Goal: Transaction & Acquisition: Book appointment/travel/reservation

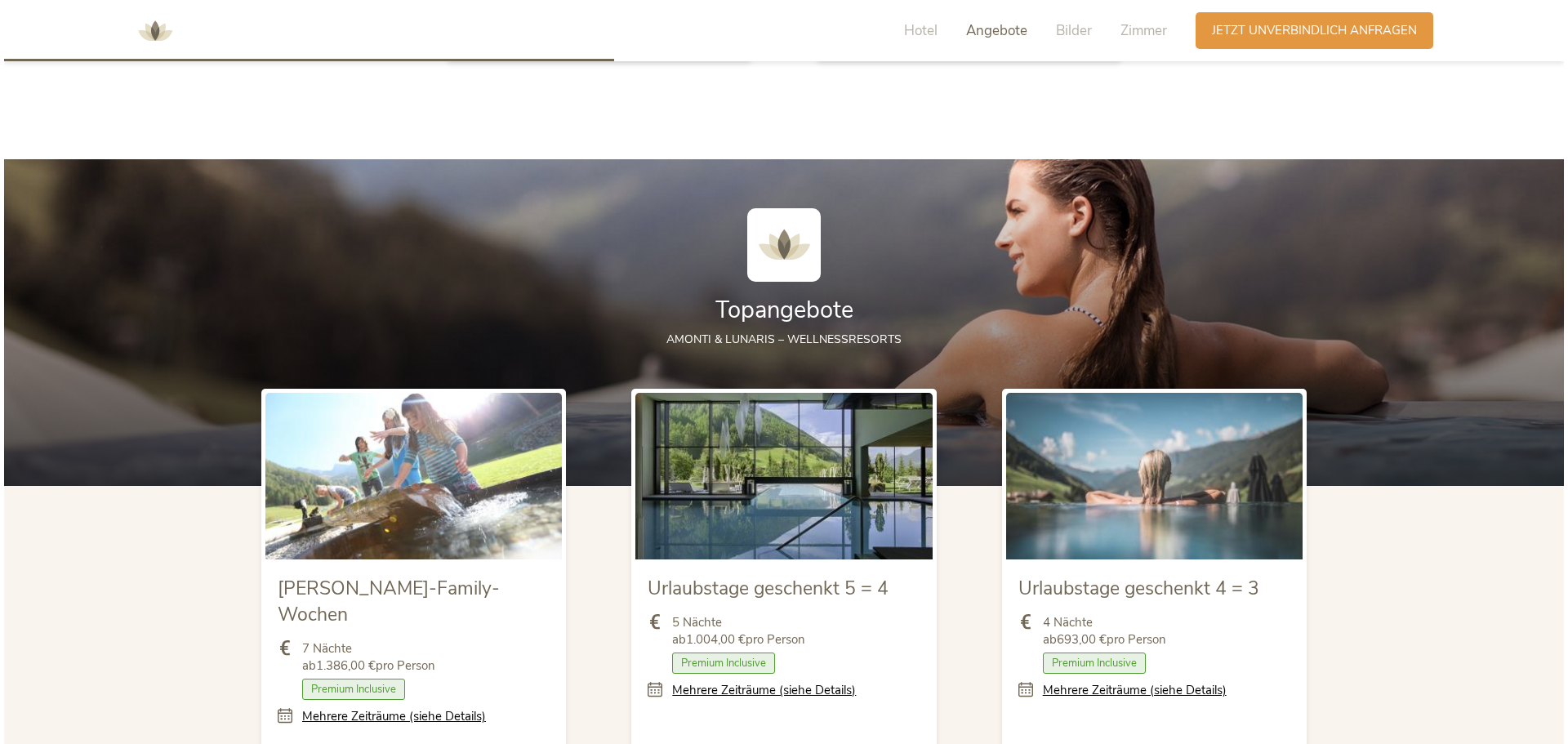
scroll to position [1960, 0]
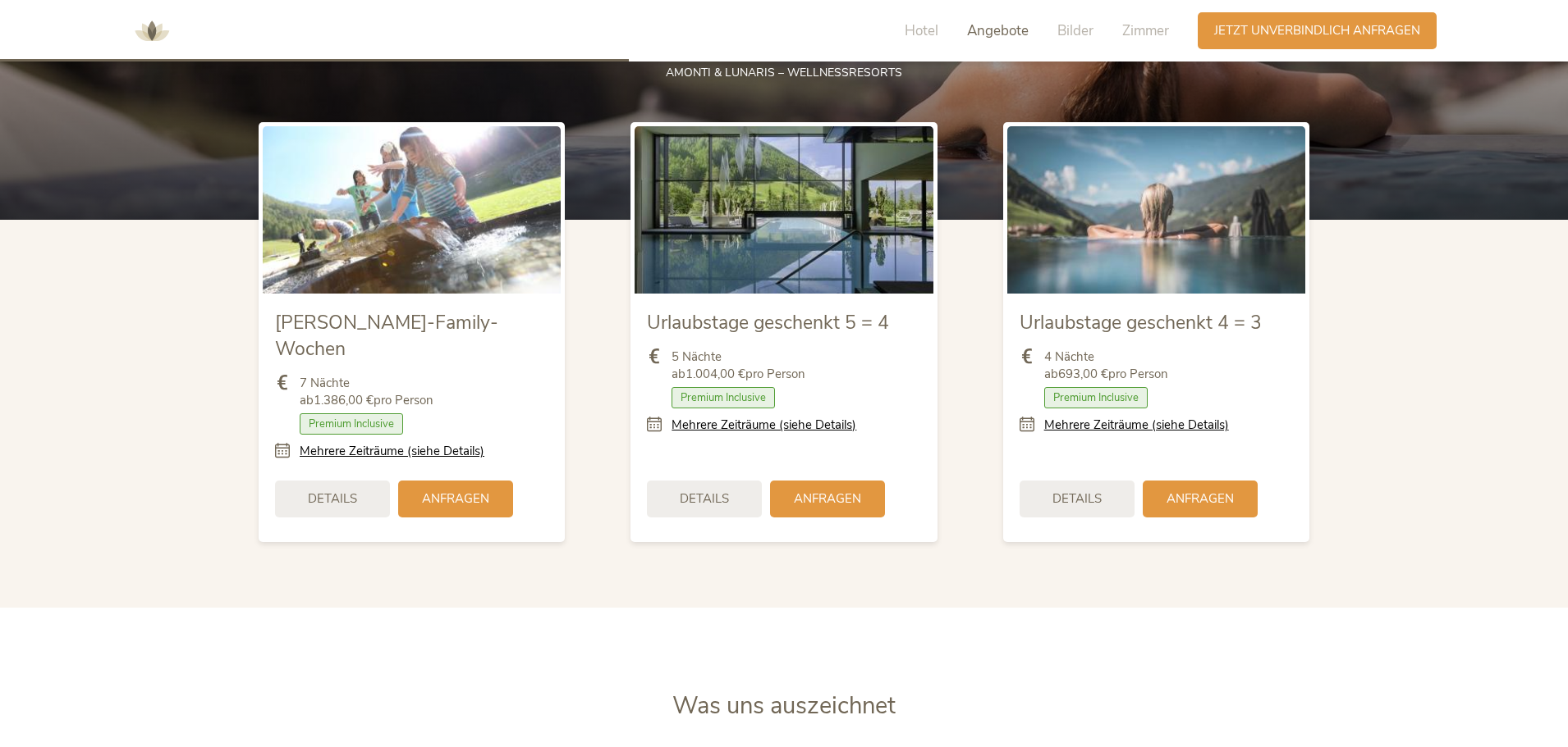
click at [795, 330] on span "Urlaubstage geschenkt 5 = 4" at bounding box center [767, 322] width 243 height 25
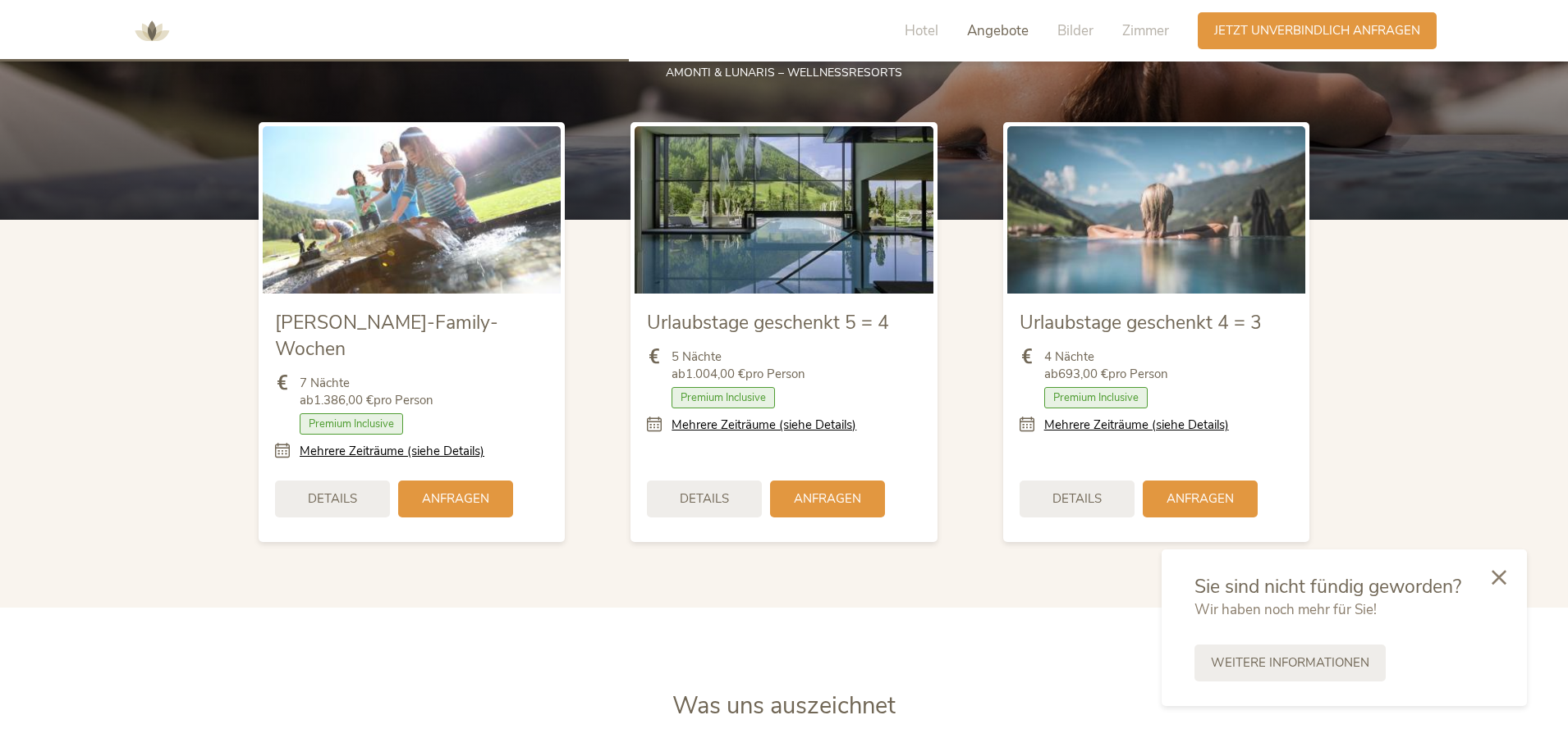
click at [1533, 559] on section "Topangebote AMONTI & LUNARIS – Wellnessresorts [PERSON_NAME]-Family-Wochen 7 Nä…" at bounding box center [784, 249] width 1568 height 716
click at [832, 230] on img at bounding box center [783, 209] width 298 height 168
click at [726, 479] on div "Details" at bounding box center [704, 497] width 115 height 36
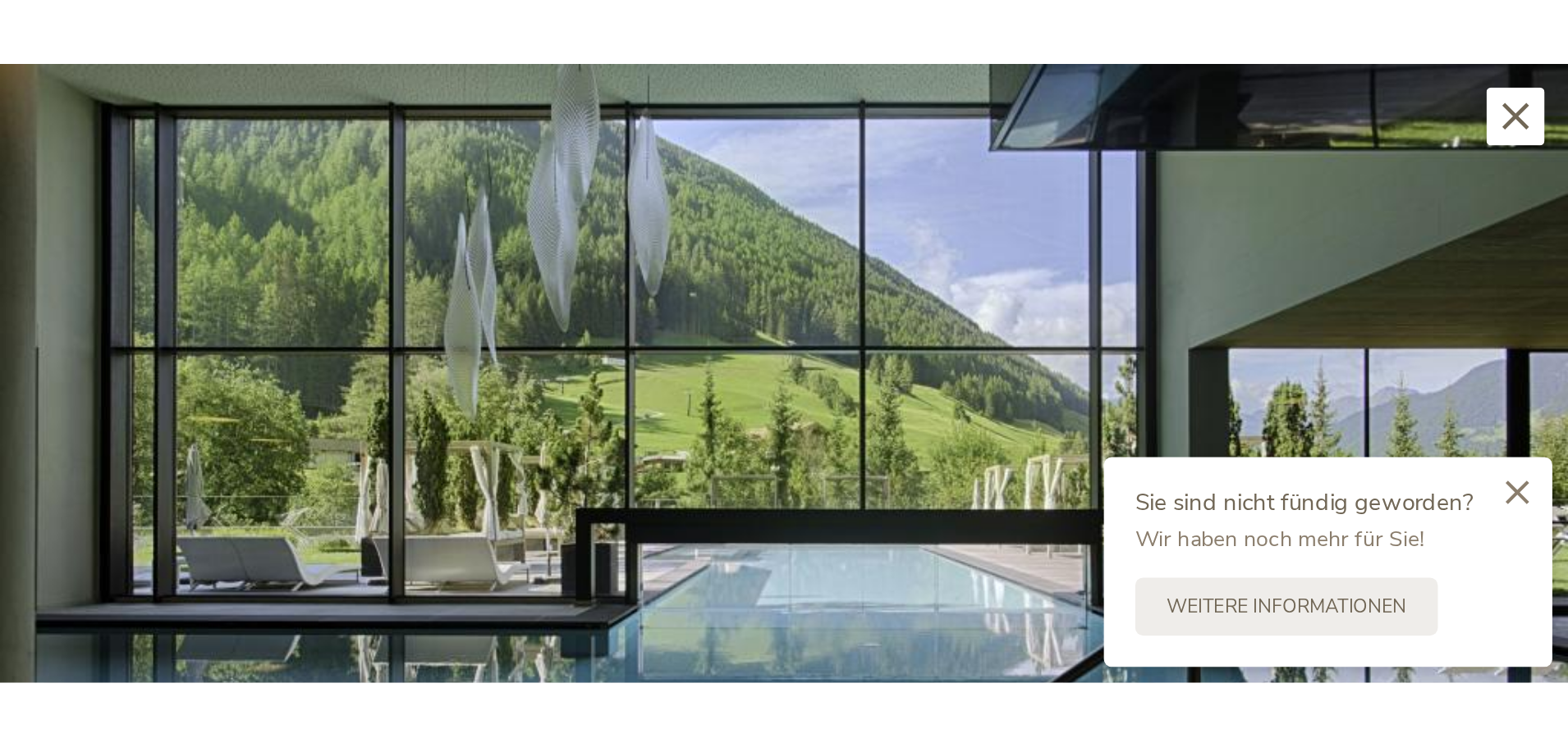
scroll to position [1098, 0]
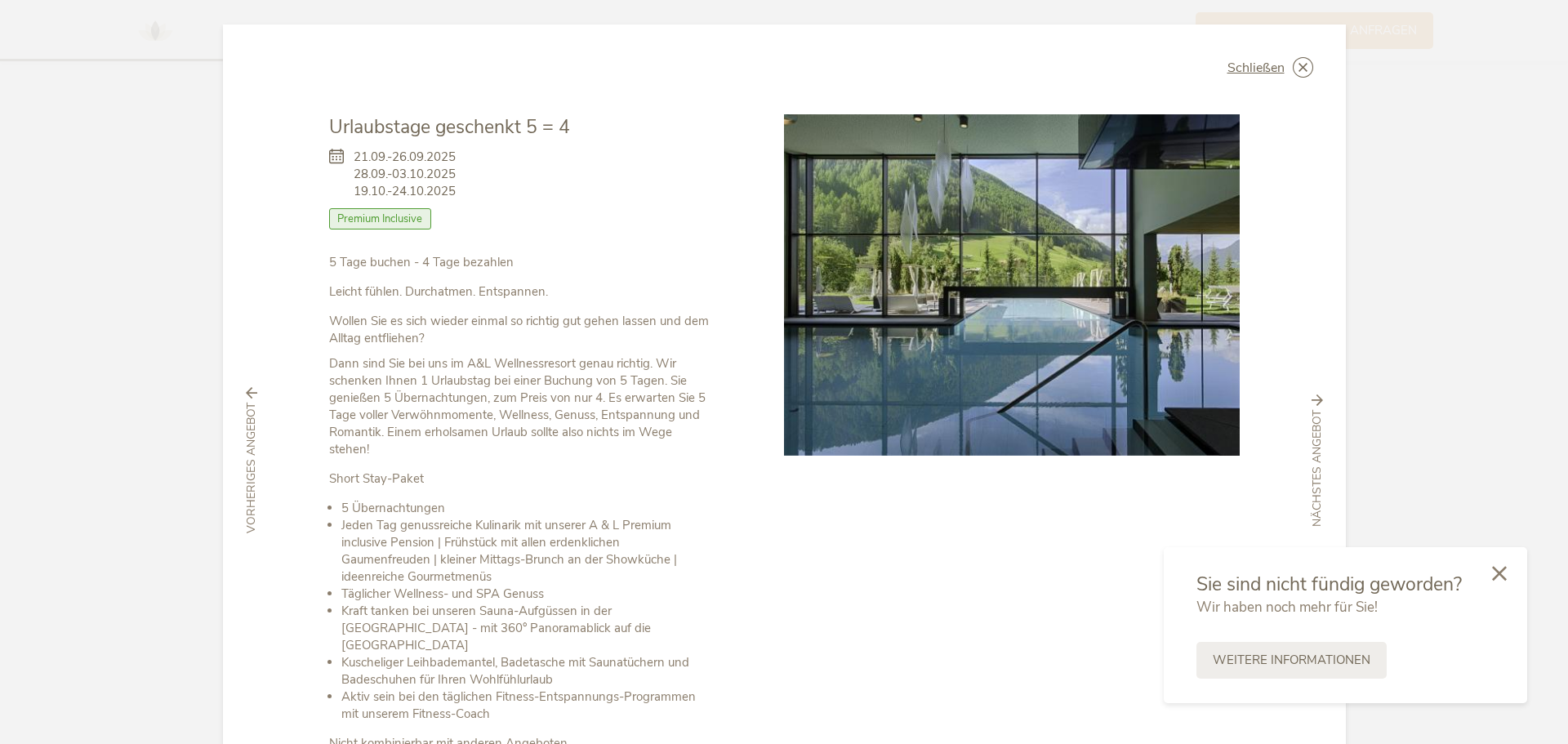
click at [1498, 586] on div at bounding box center [1500, 574] width 55 height 58
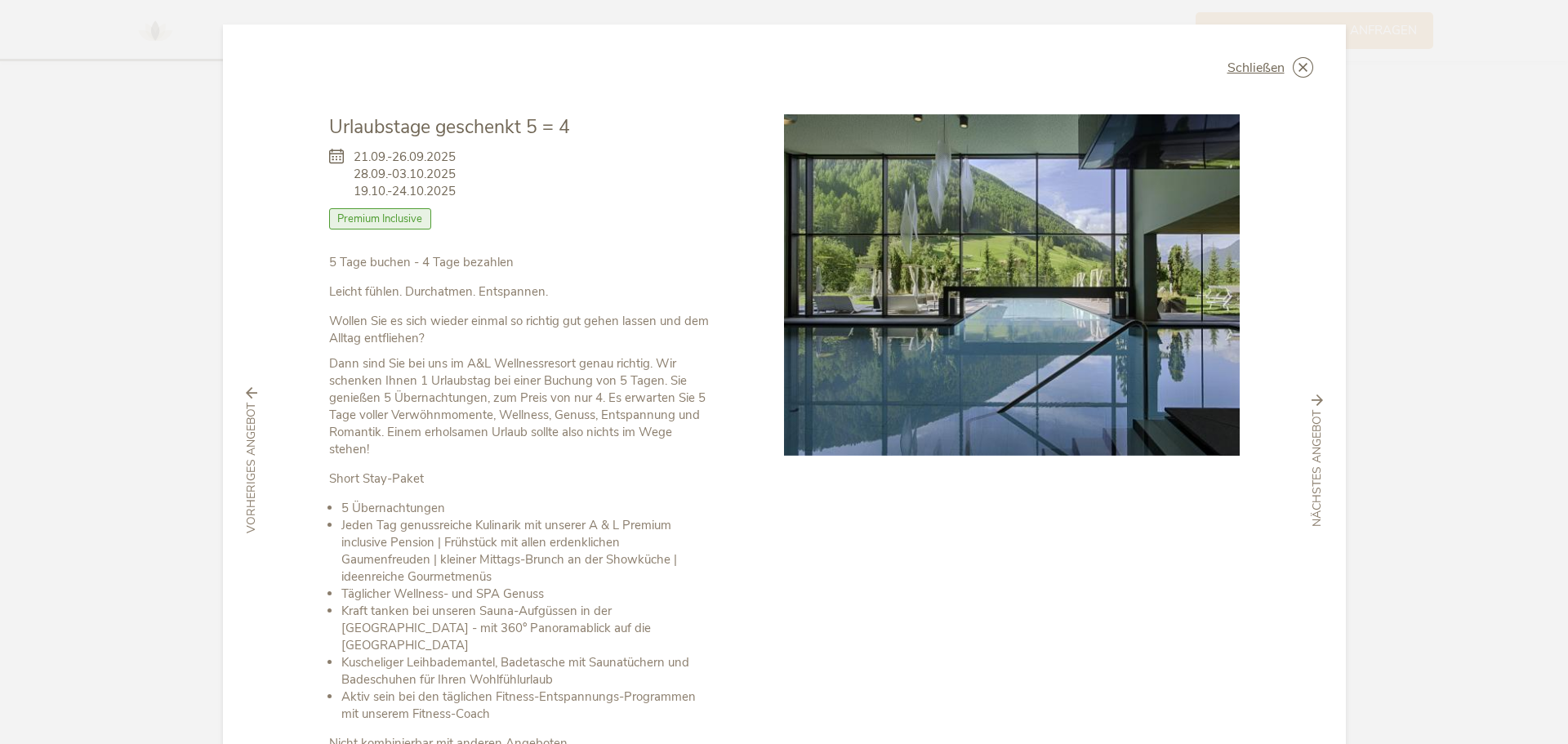
click at [115, 189] on div "Schließen [PERSON_NAME]-Family-Wochen [DATE]-[DATE] Halbpension" at bounding box center [784, 372] width 1568 height 744
